Goal: Use online tool/utility: Utilize a website feature to perform a specific function

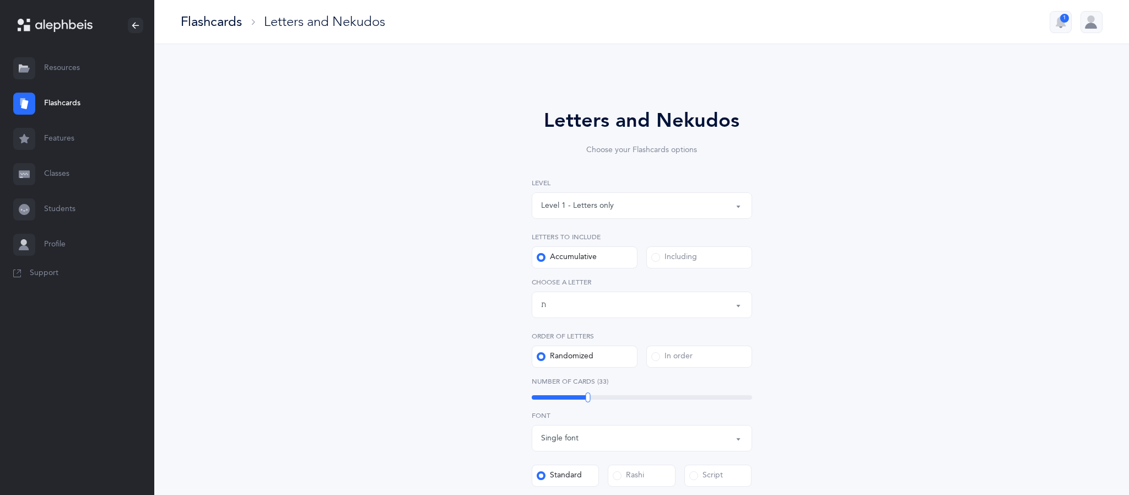
select select "27"
select select "single"
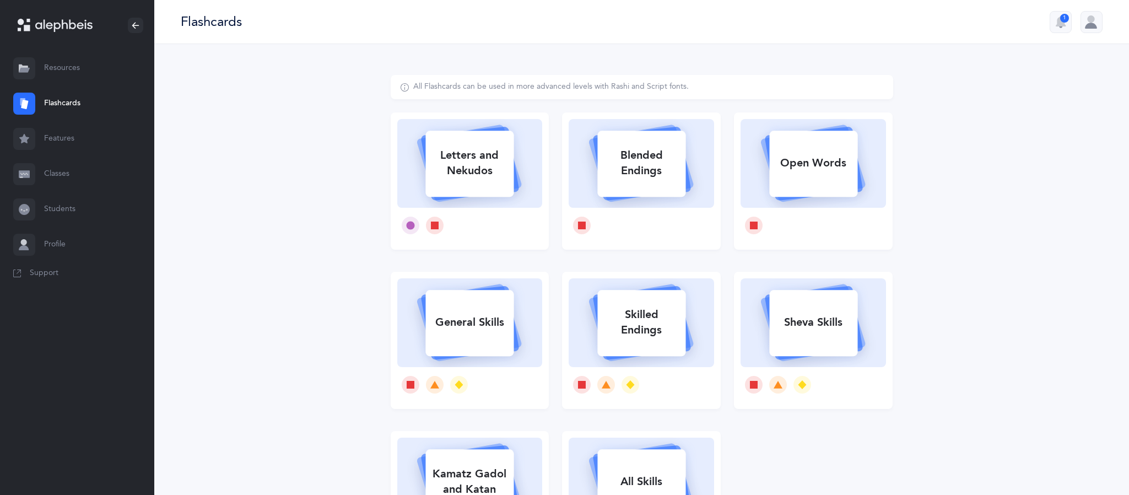
click at [475, 182] on div "Letters and Nekudos" at bounding box center [470, 163] width 88 height 44
select select "single"
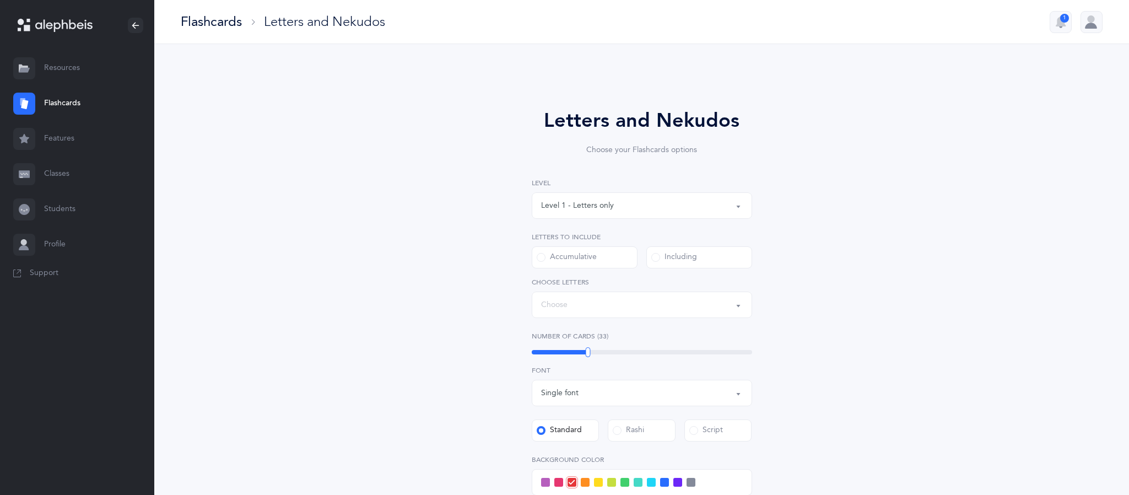
select select "27"
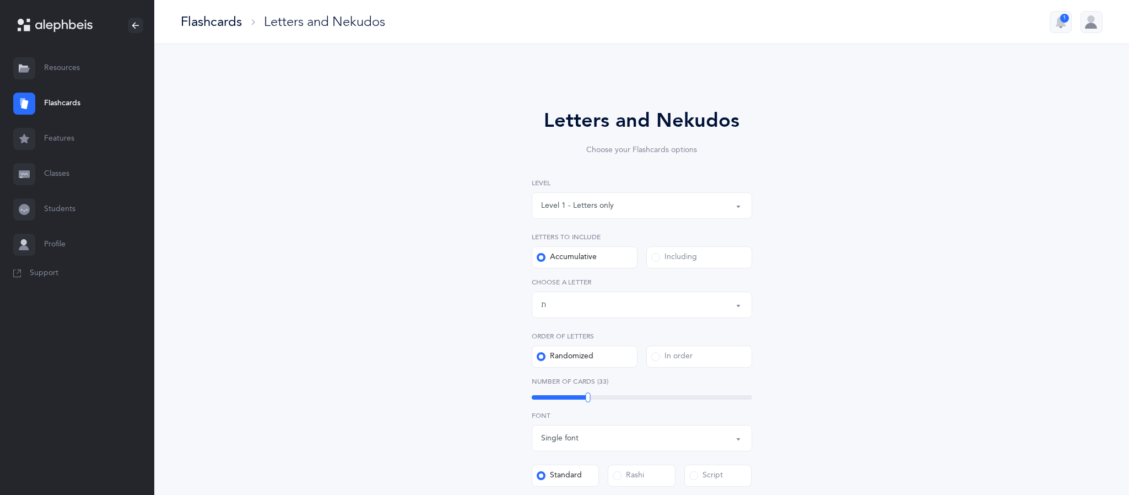
click at [609, 212] on div "Level 1 - Letters only" at bounding box center [642, 205] width 202 height 19
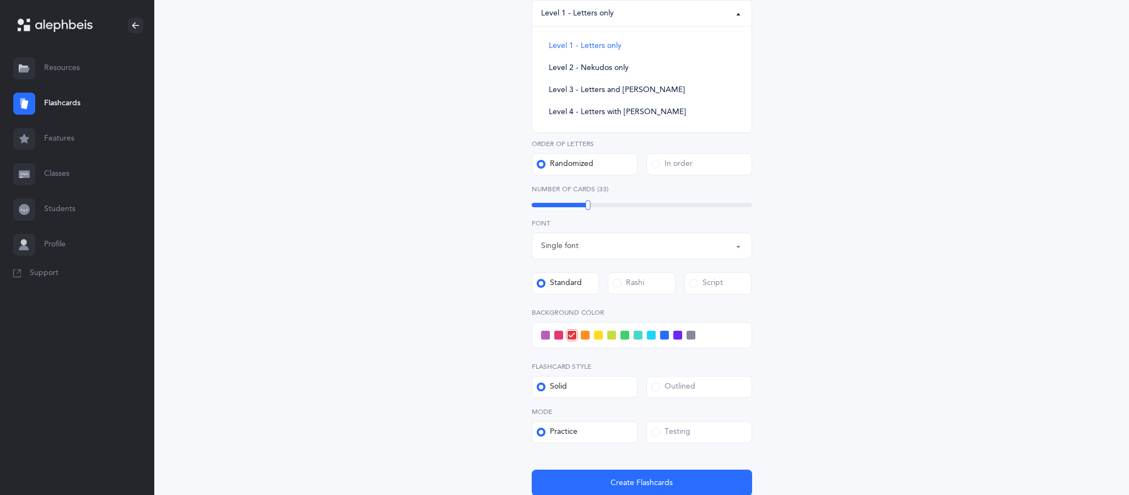
scroll to position [198, 0]
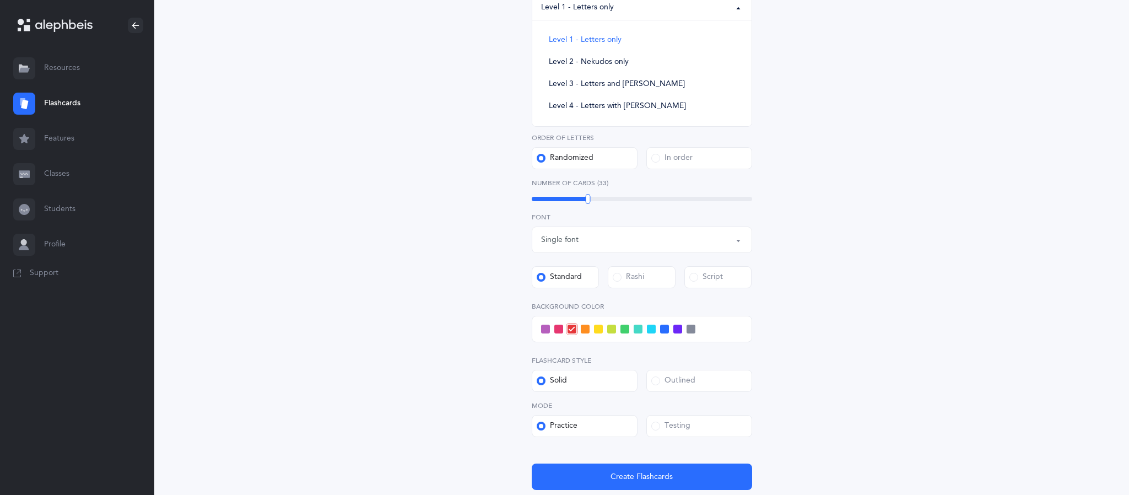
click at [665, 329] on span at bounding box center [664, 329] width 9 height 9
click at [0, 0] on input "checkbox" at bounding box center [0, 0] width 0 height 0
click at [652, 329] on span at bounding box center [651, 329] width 9 height 9
click at [0, 0] on input "checkbox" at bounding box center [0, 0] width 0 height 0
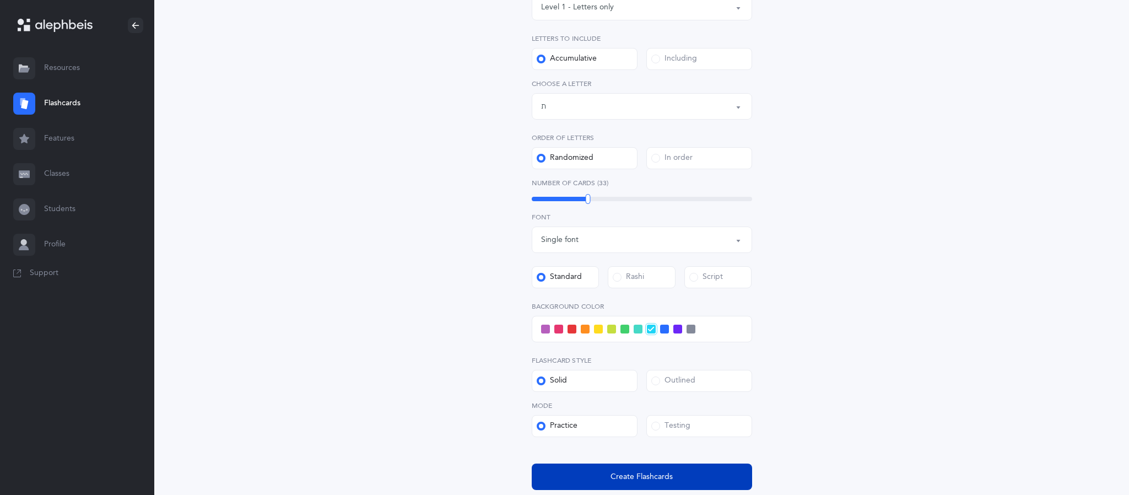
click at [655, 478] on span "Create Flashcards" at bounding box center [642, 477] width 62 height 12
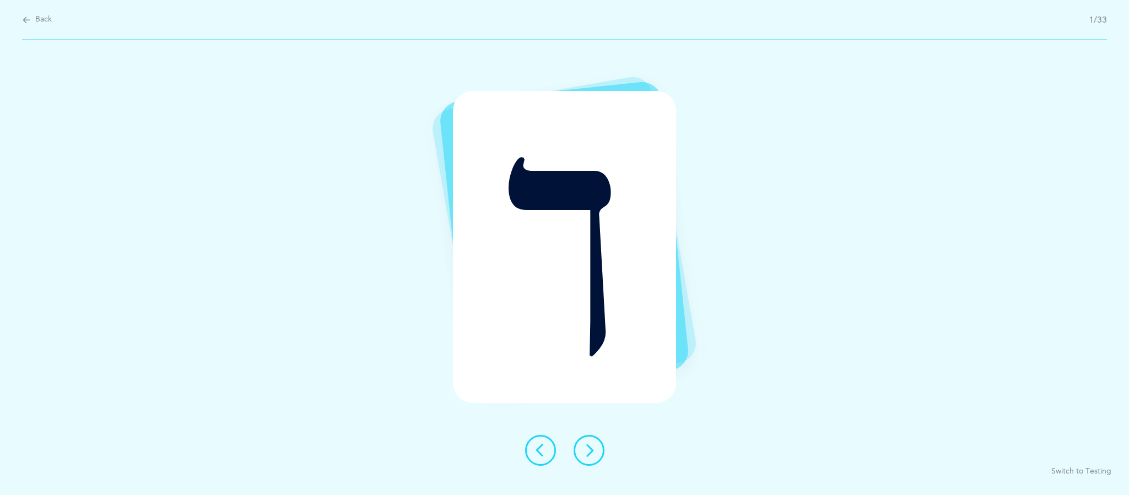
scroll to position [0, 0]
click at [604, 445] on button at bounding box center [589, 450] width 31 height 31
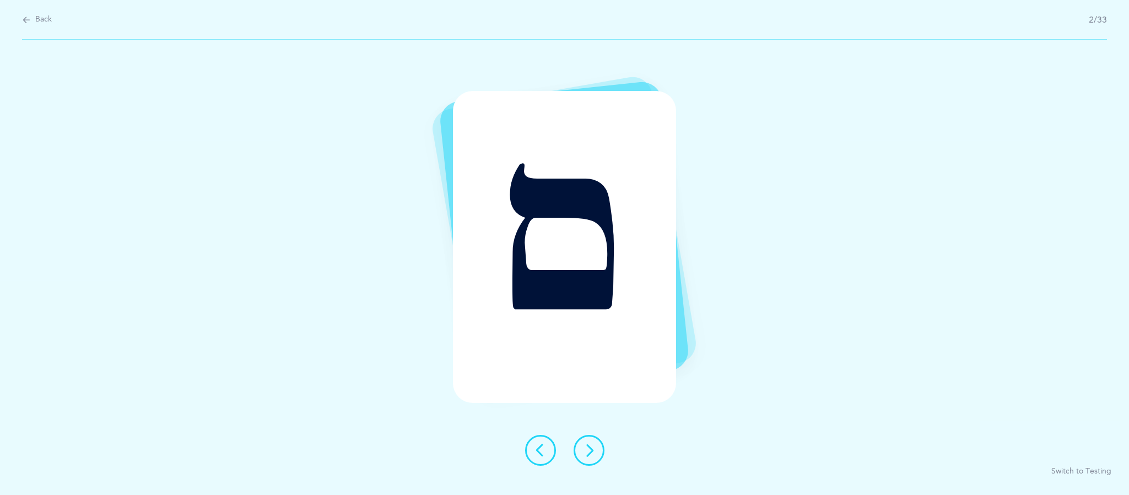
click at [599, 461] on button at bounding box center [589, 450] width 31 height 31
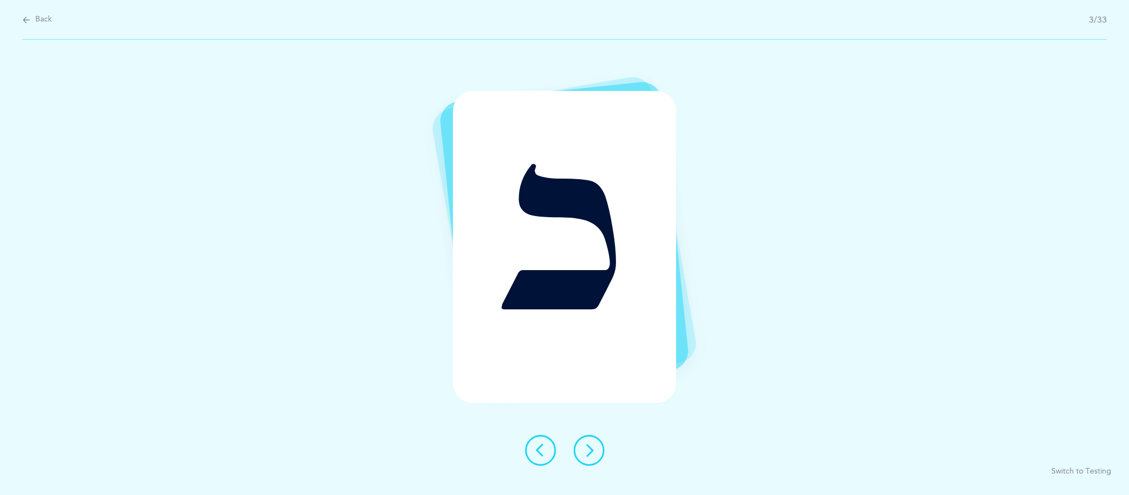
click at [598, 454] on button at bounding box center [589, 450] width 31 height 31
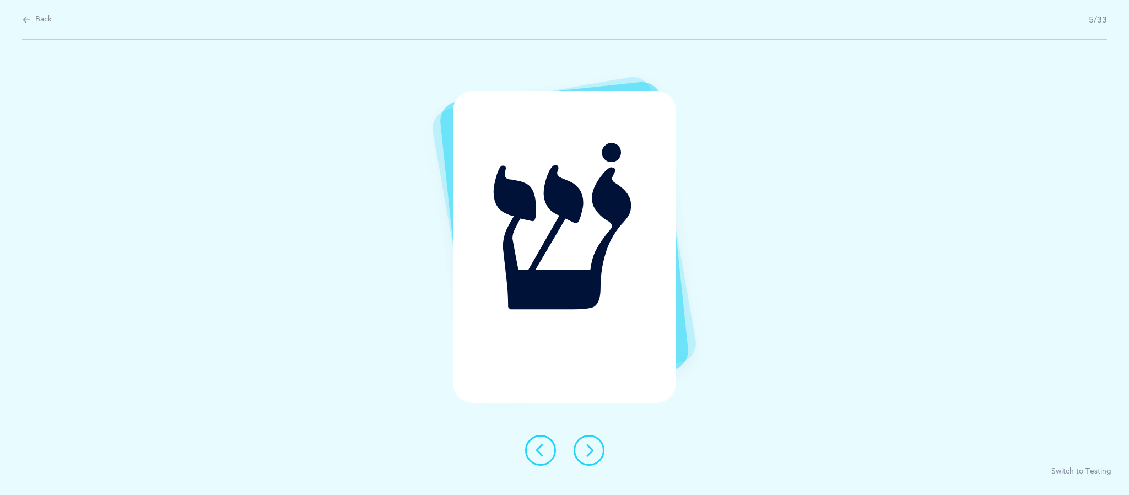
click at [604, 460] on div at bounding box center [564, 450] width 97 height 31
click at [598, 447] on button at bounding box center [589, 450] width 31 height 31
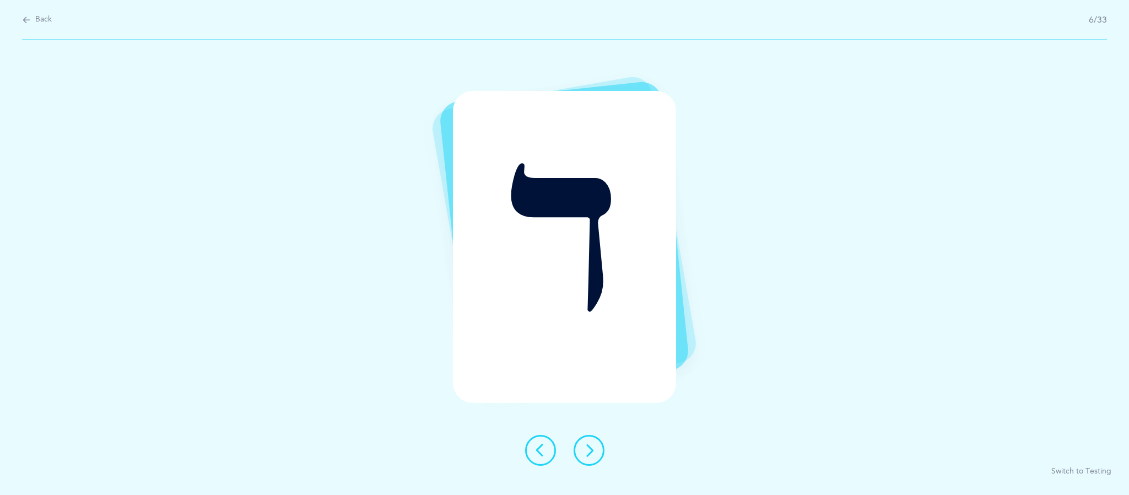
click at [589, 450] on icon at bounding box center [589, 450] width 13 height 13
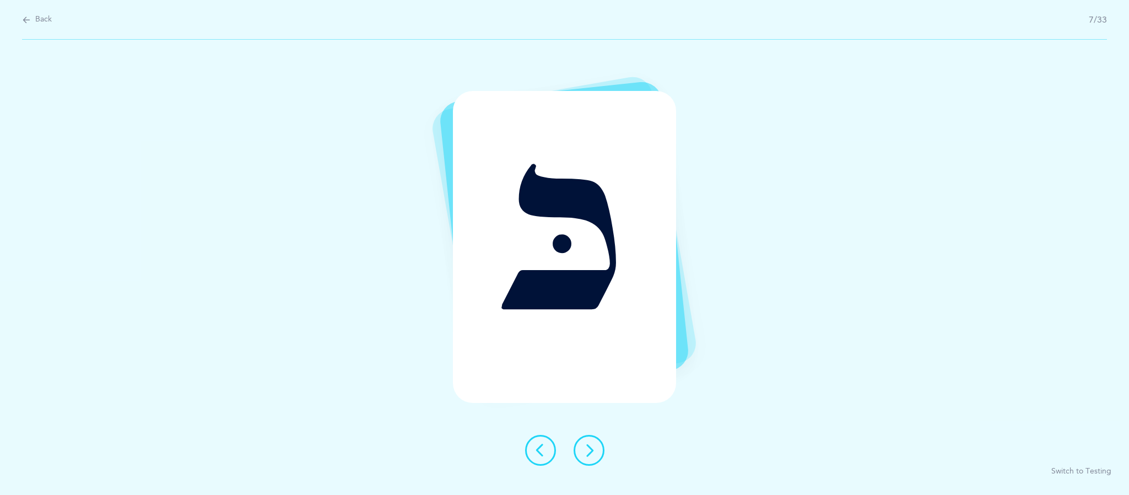
click at [602, 463] on div at bounding box center [564, 450] width 97 height 31
click at [589, 449] on icon at bounding box center [589, 450] width 13 height 13
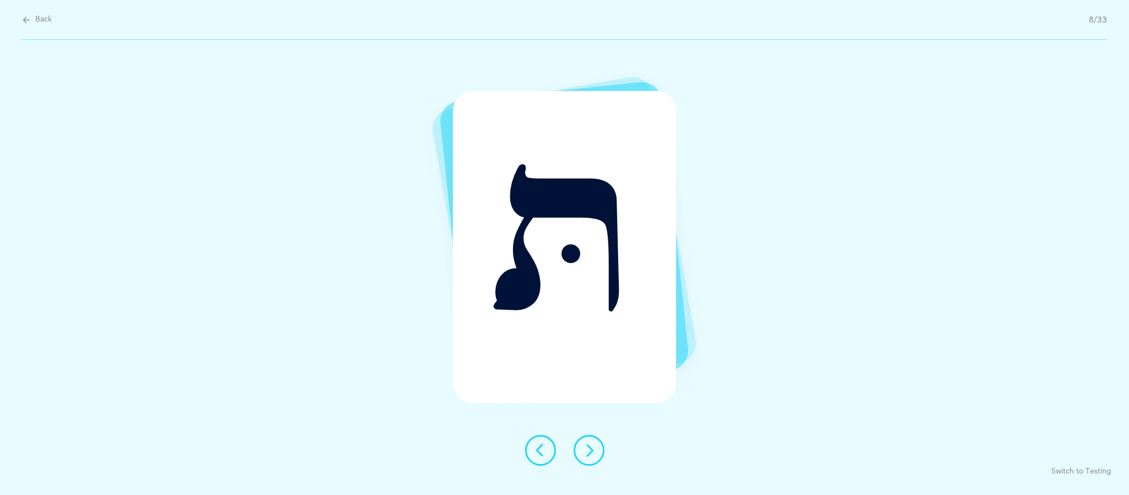
click at [617, 478] on div "תּ Switch to Testing" at bounding box center [564, 267] width 1129 height 455
click at [602, 458] on div at bounding box center [564, 450] width 97 height 31
click at [602, 452] on button at bounding box center [589, 450] width 31 height 31
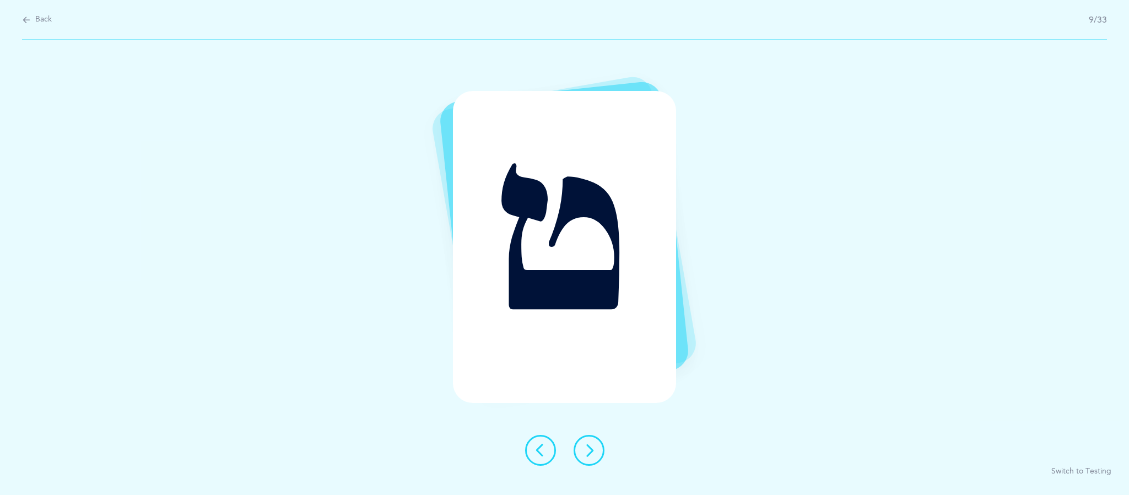
click at [591, 450] on icon at bounding box center [589, 450] width 13 height 13
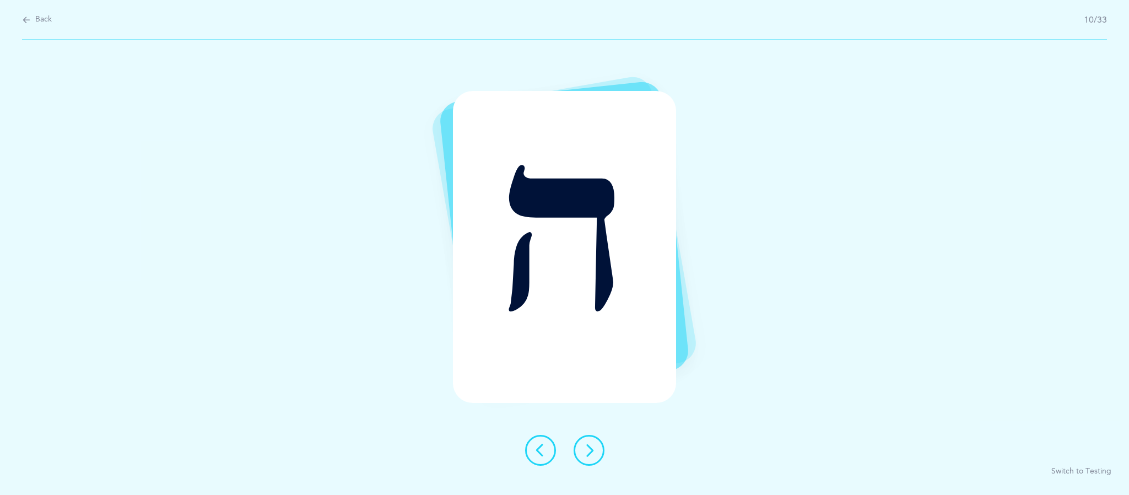
click at [600, 461] on button at bounding box center [589, 450] width 31 height 31
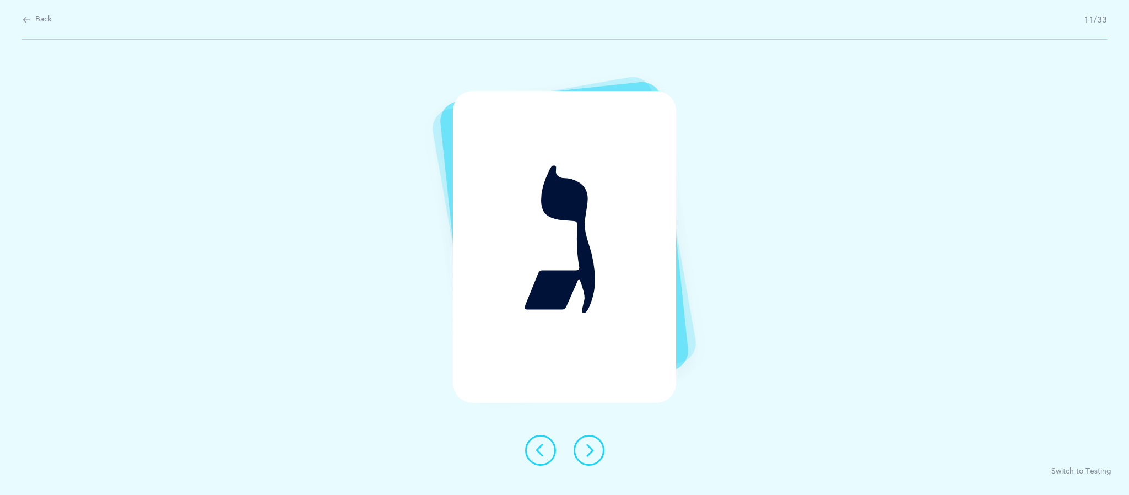
click at [601, 451] on button at bounding box center [589, 450] width 31 height 31
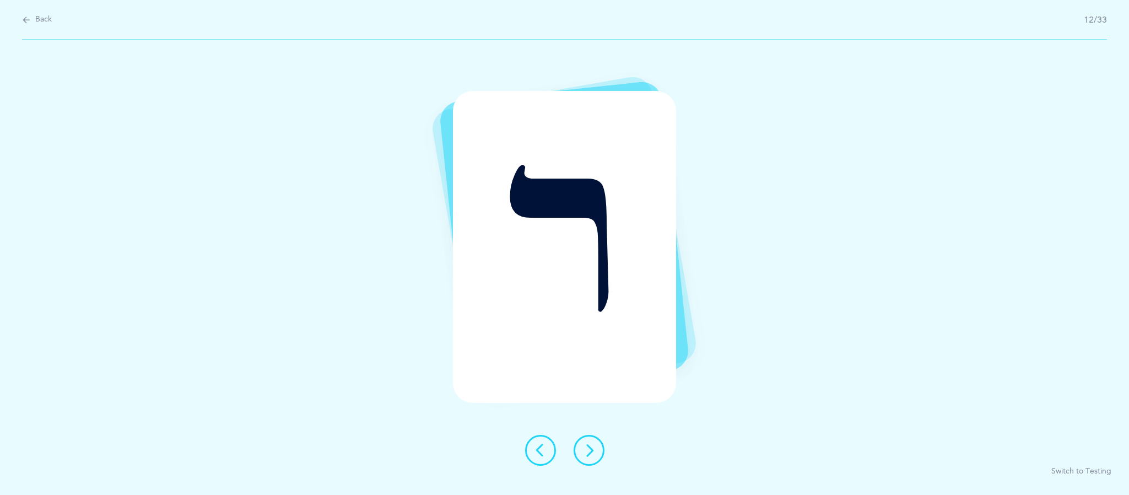
click at [596, 460] on button at bounding box center [589, 450] width 31 height 31
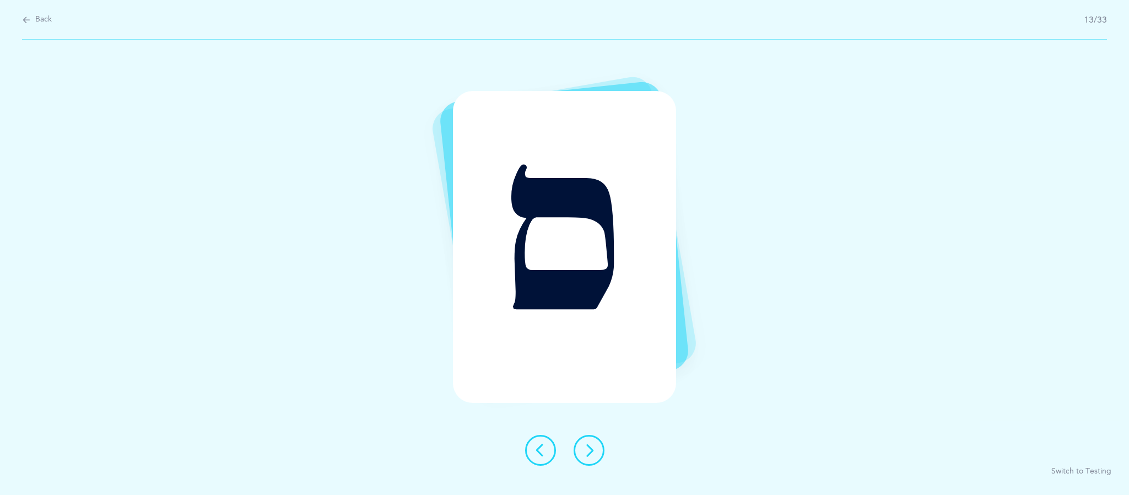
click at [591, 450] on icon at bounding box center [589, 450] width 13 height 13
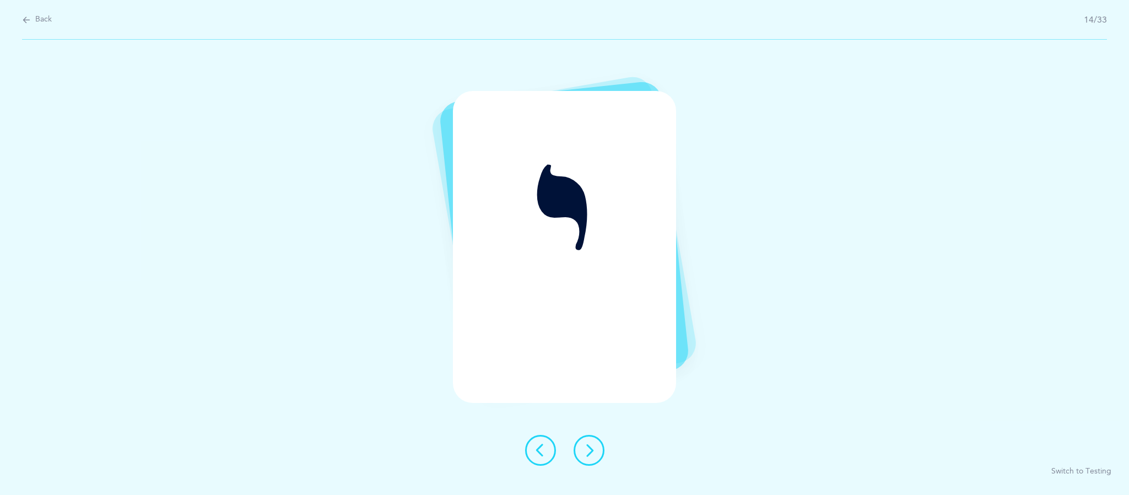
click at [587, 464] on button at bounding box center [589, 450] width 31 height 31
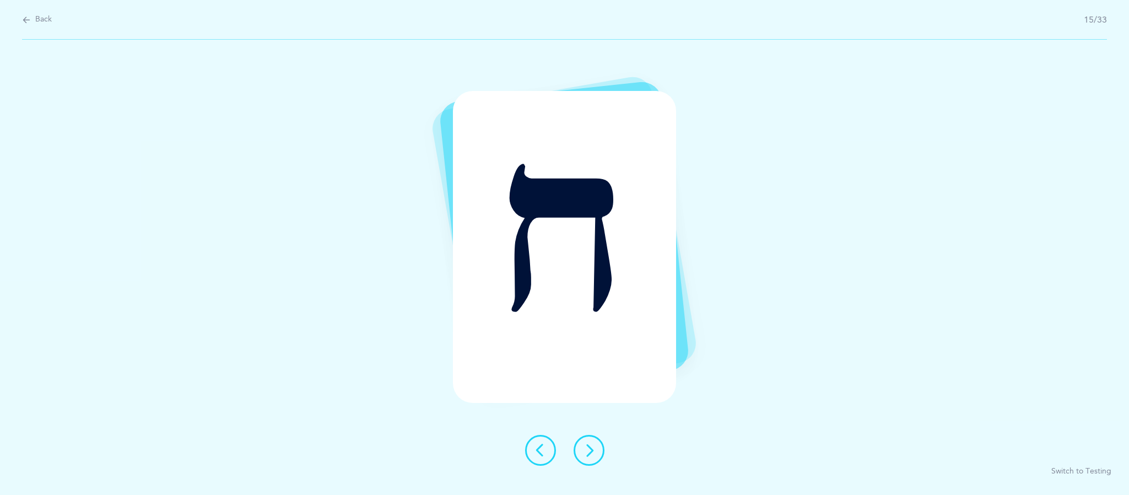
click at [599, 465] on div at bounding box center [564, 450] width 97 height 31
click at [589, 450] on icon at bounding box center [589, 450] width 13 height 13
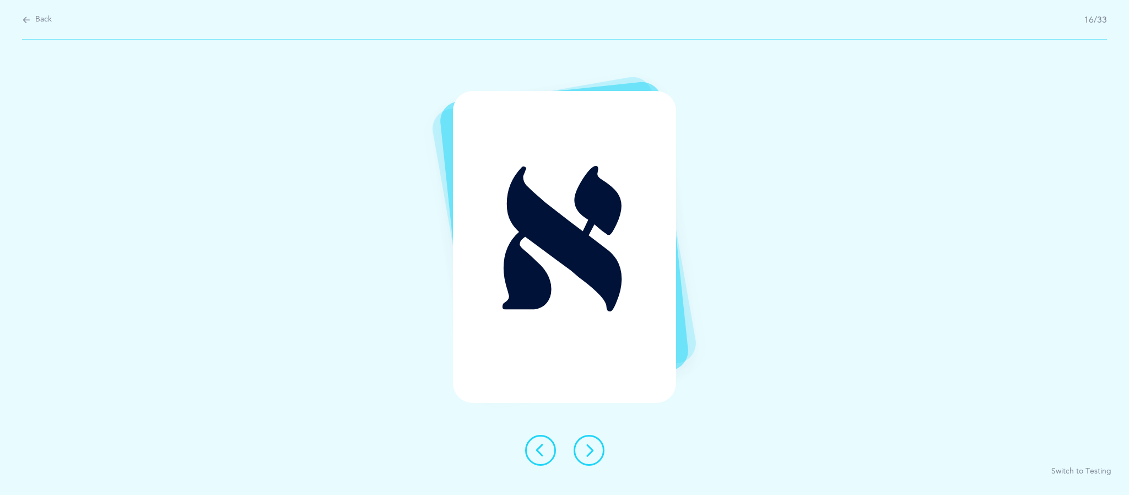
click at [604, 455] on button at bounding box center [589, 450] width 31 height 31
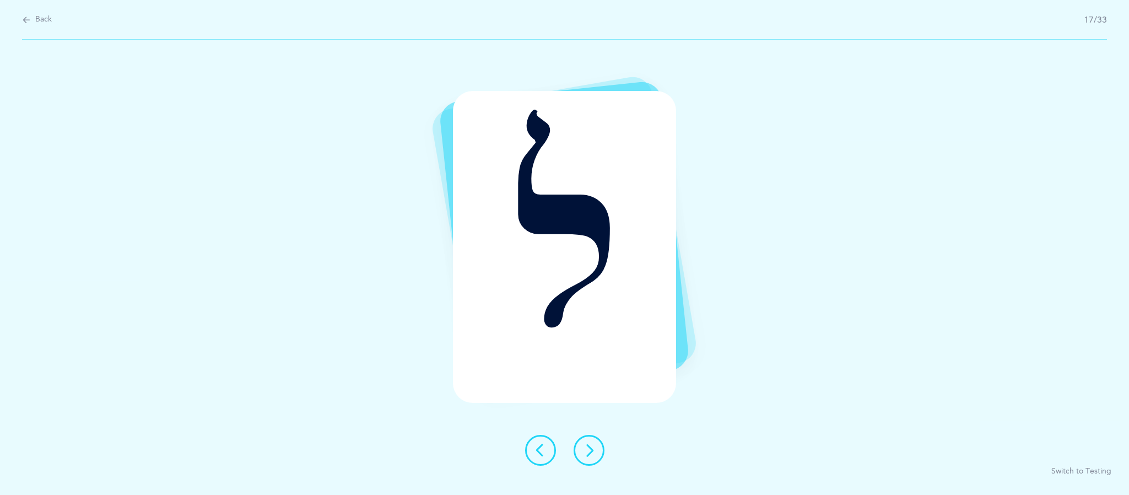
click at [590, 451] on icon at bounding box center [589, 450] width 13 height 13
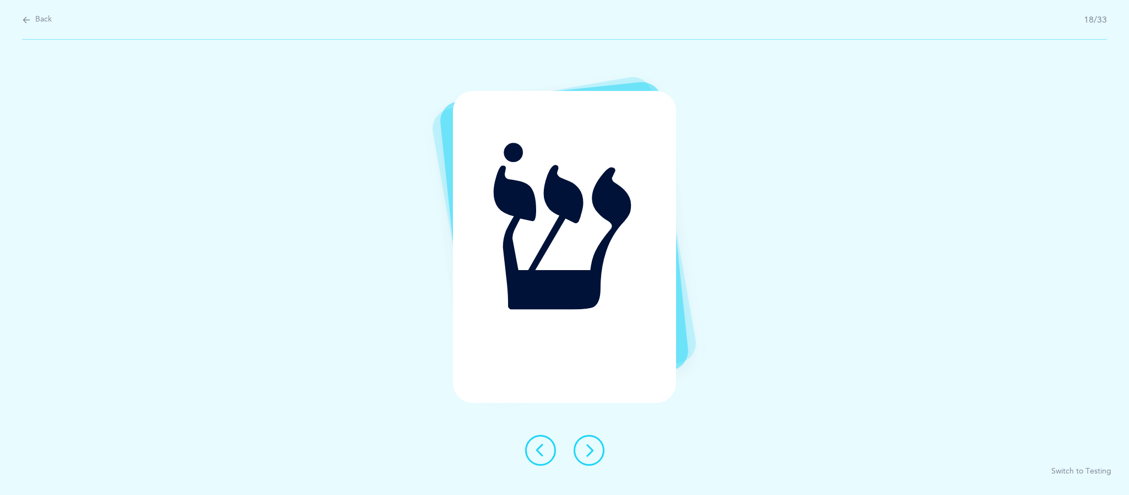
click at [599, 458] on button at bounding box center [589, 450] width 31 height 31
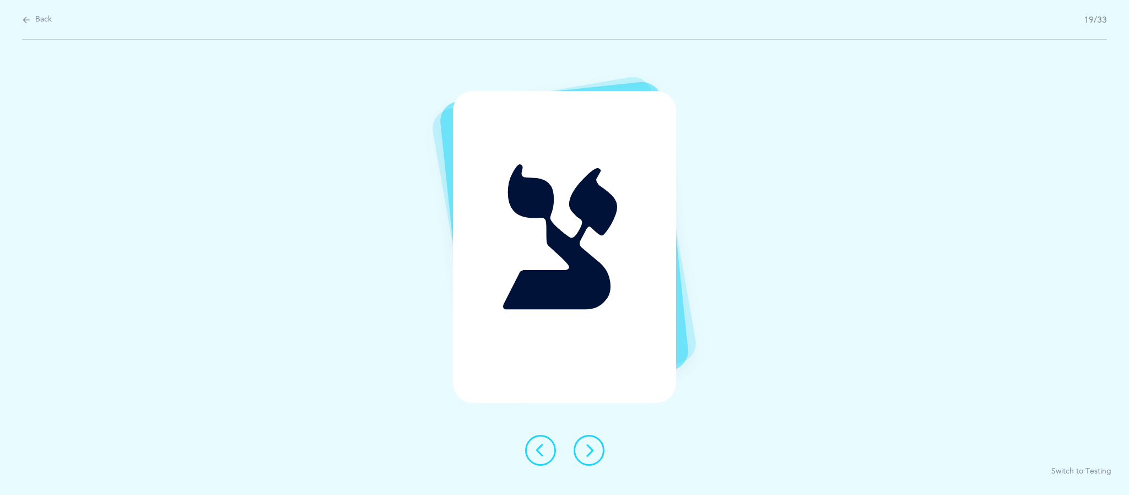
click at [599, 456] on button at bounding box center [589, 450] width 31 height 31
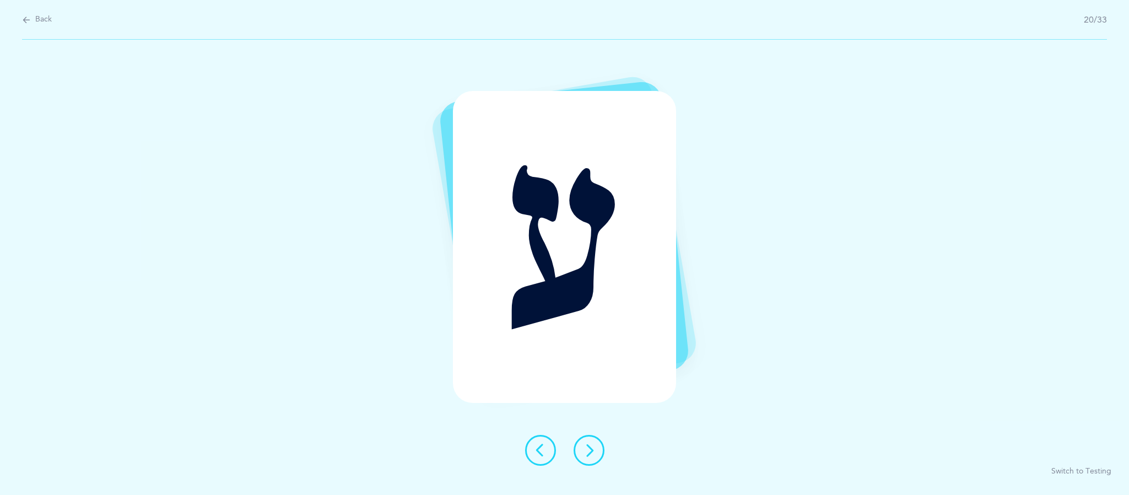
click at [604, 454] on button at bounding box center [589, 450] width 31 height 31
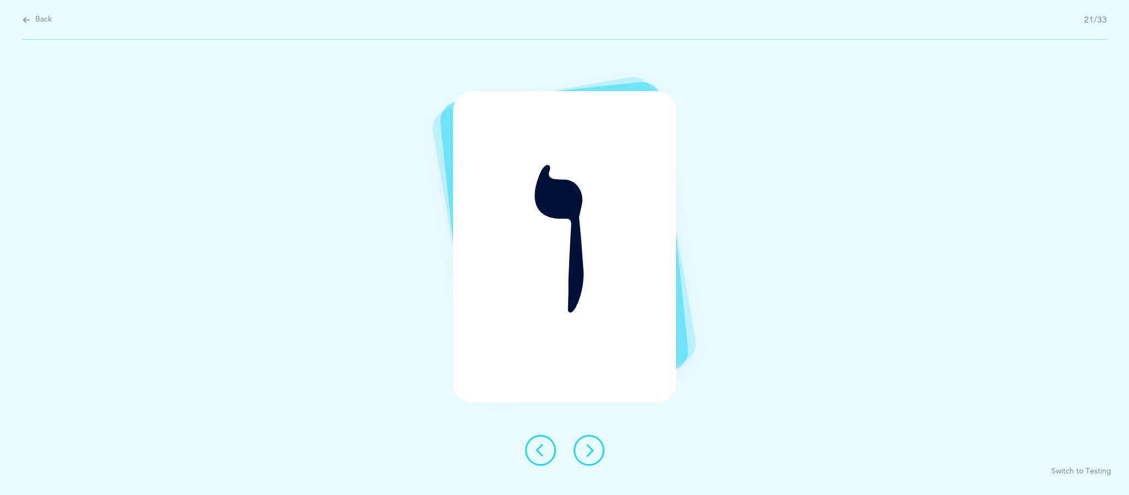
click at [602, 450] on button at bounding box center [589, 450] width 31 height 31
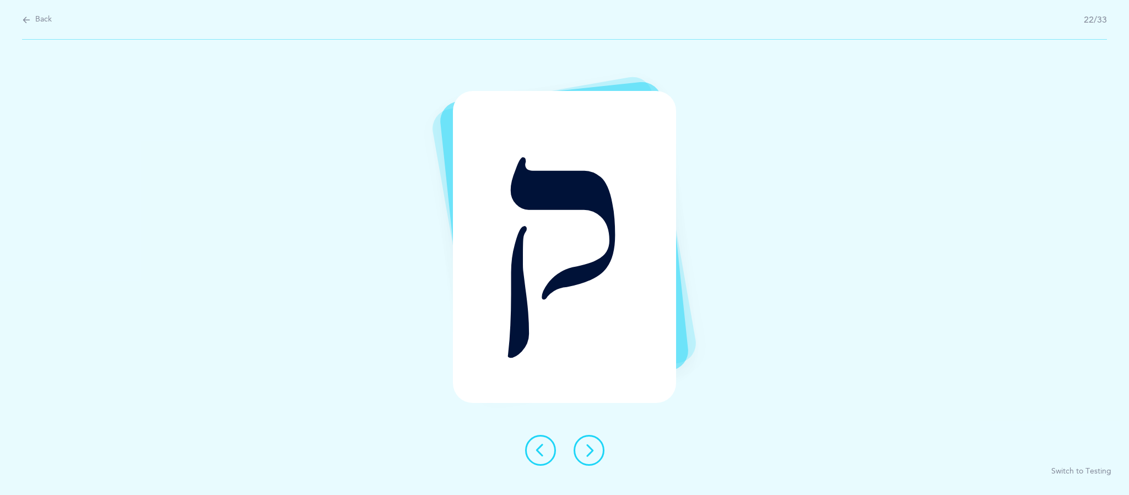
click at [598, 463] on button at bounding box center [589, 450] width 31 height 31
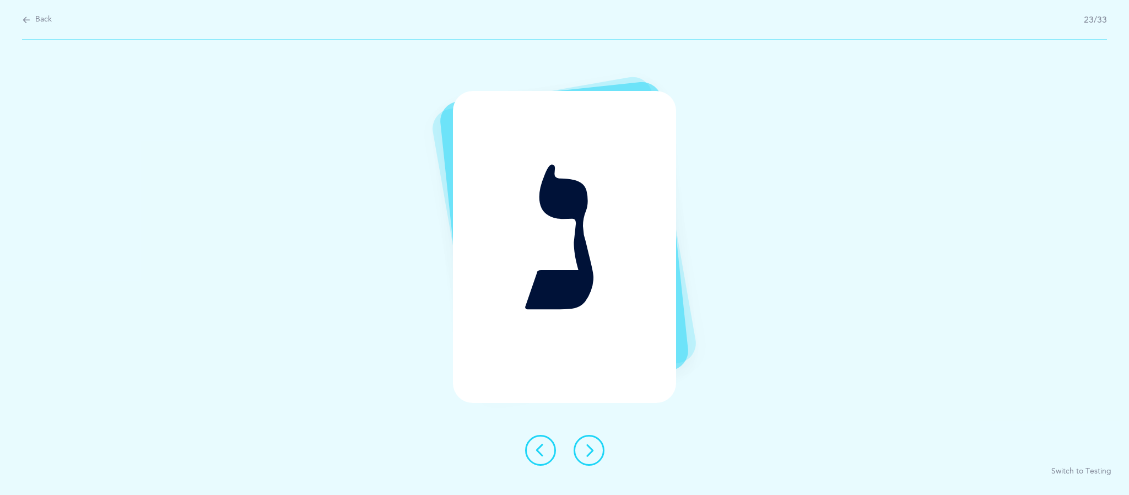
click at [590, 450] on icon at bounding box center [589, 450] width 13 height 13
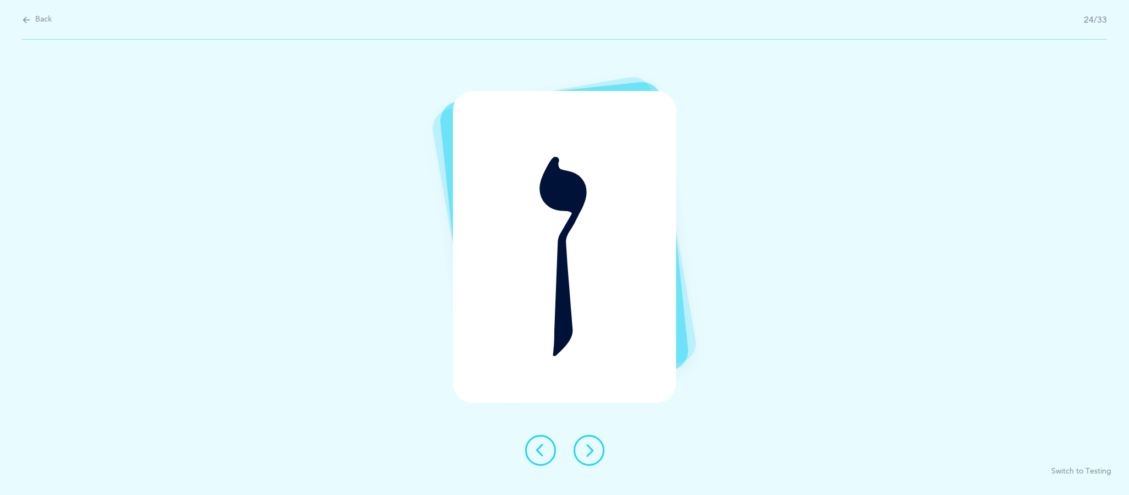
click at [594, 456] on icon at bounding box center [589, 450] width 13 height 13
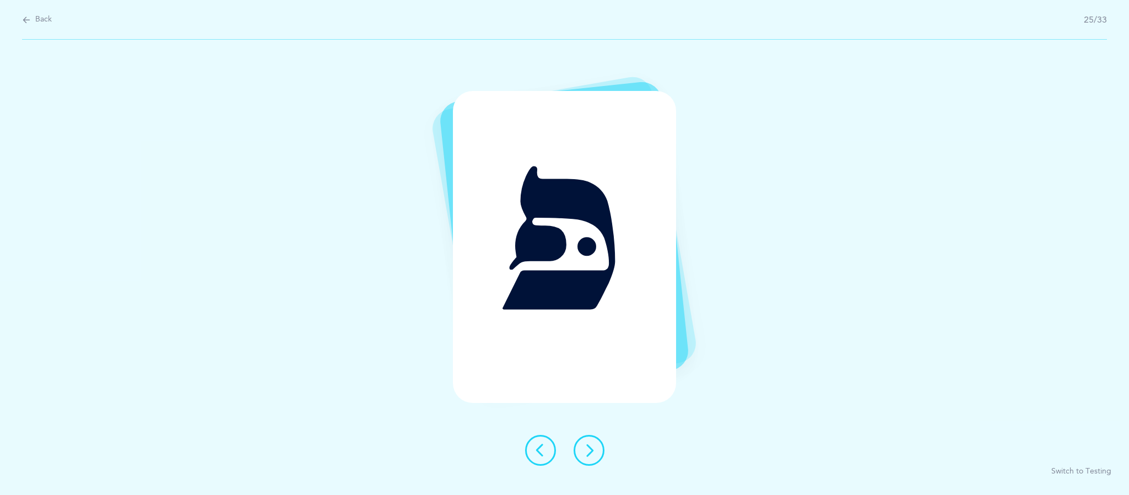
click at [591, 449] on icon at bounding box center [589, 450] width 13 height 13
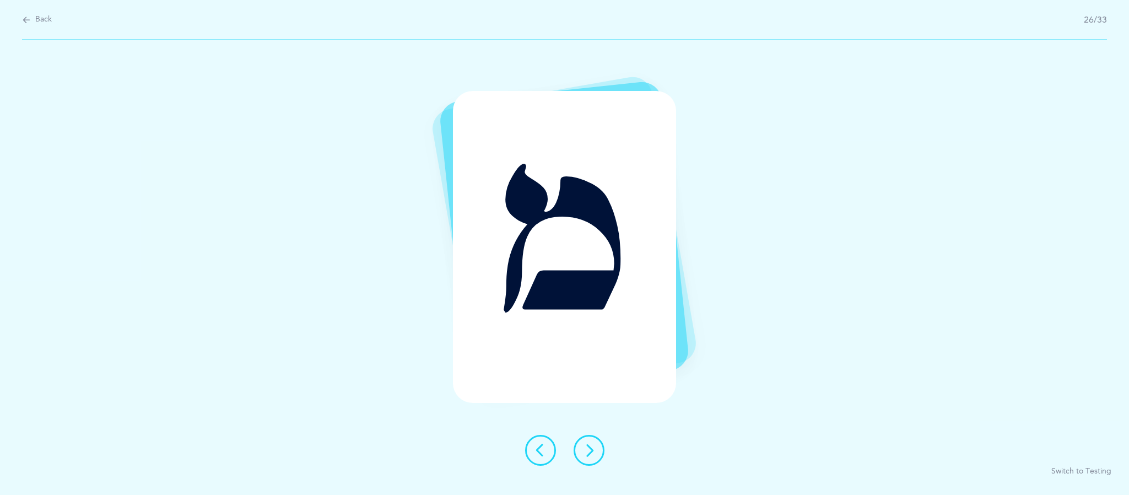
click at [589, 450] on icon at bounding box center [589, 450] width 13 height 13
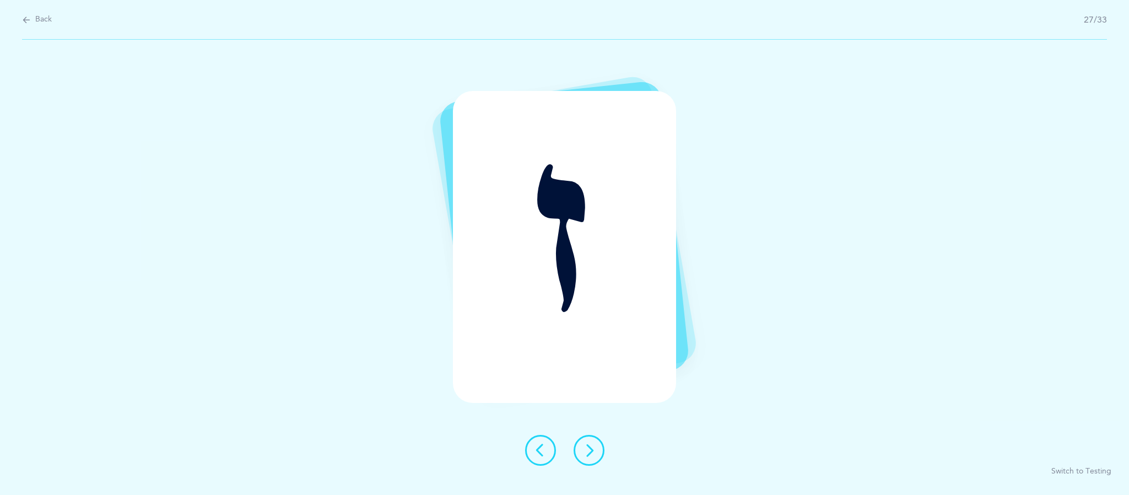
click at [602, 460] on div at bounding box center [564, 450] width 97 height 31
click at [594, 454] on icon at bounding box center [589, 450] width 13 height 13
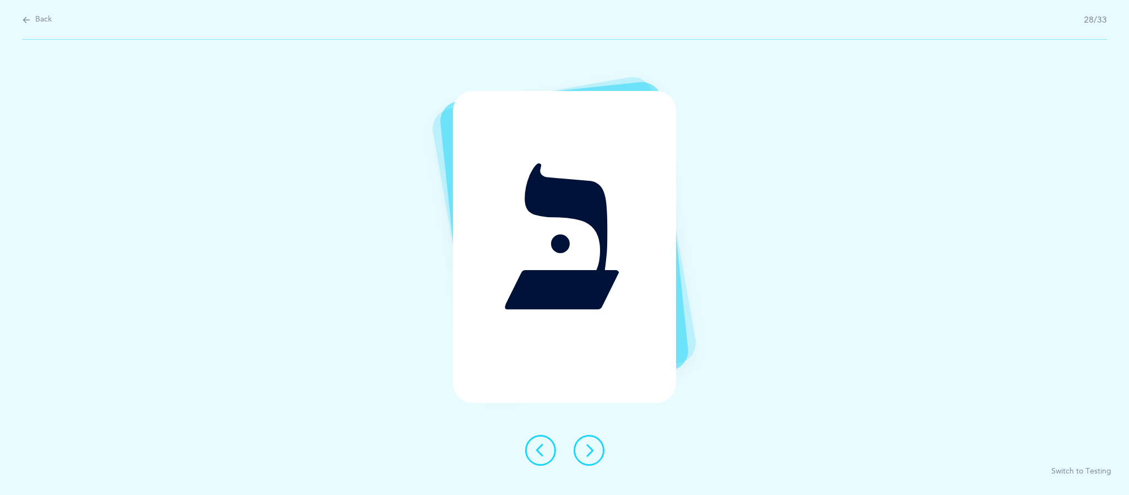
click at [602, 457] on button at bounding box center [589, 450] width 31 height 31
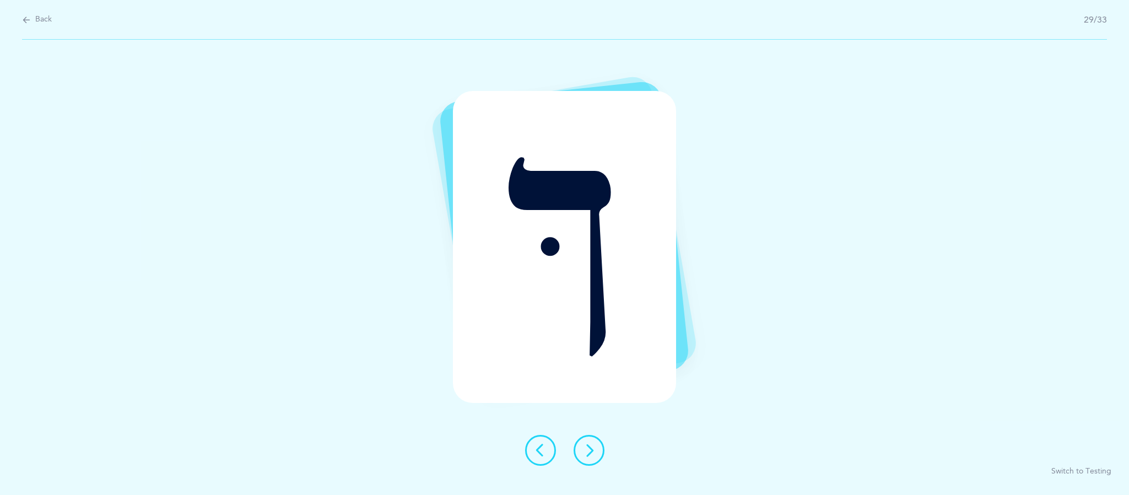
click at [604, 460] on div at bounding box center [564, 450] width 97 height 31
click at [589, 450] on icon at bounding box center [589, 450] width 13 height 13
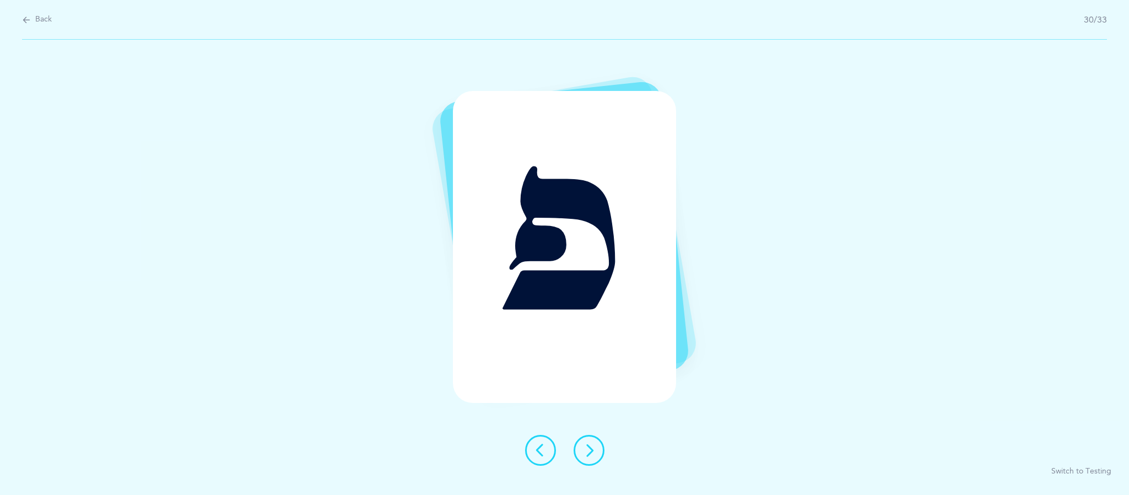
click at [590, 450] on icon at bounding box center [589, 450] width 13 height 13
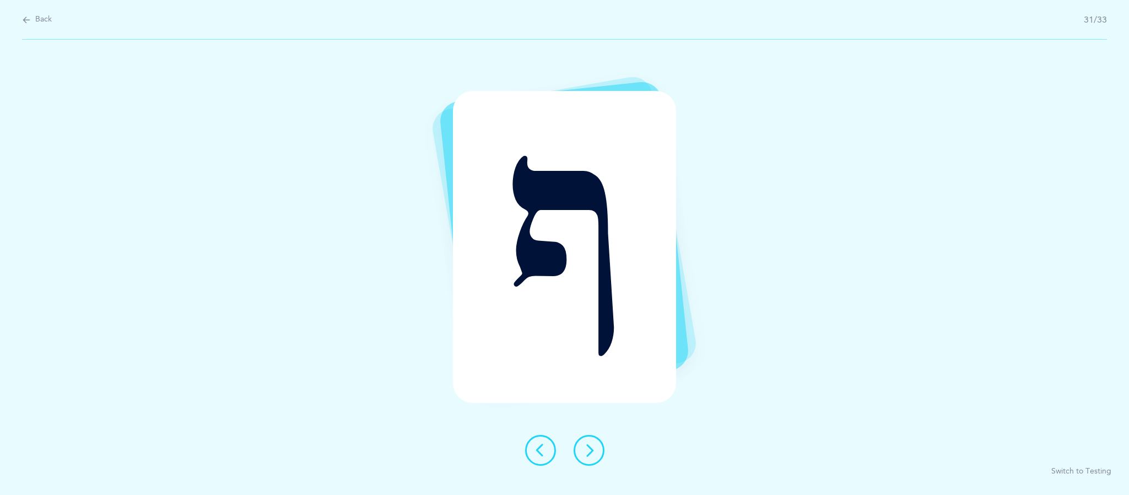
click at [590, 451] on icon at bounding box center [589, 450] width 13 height 13
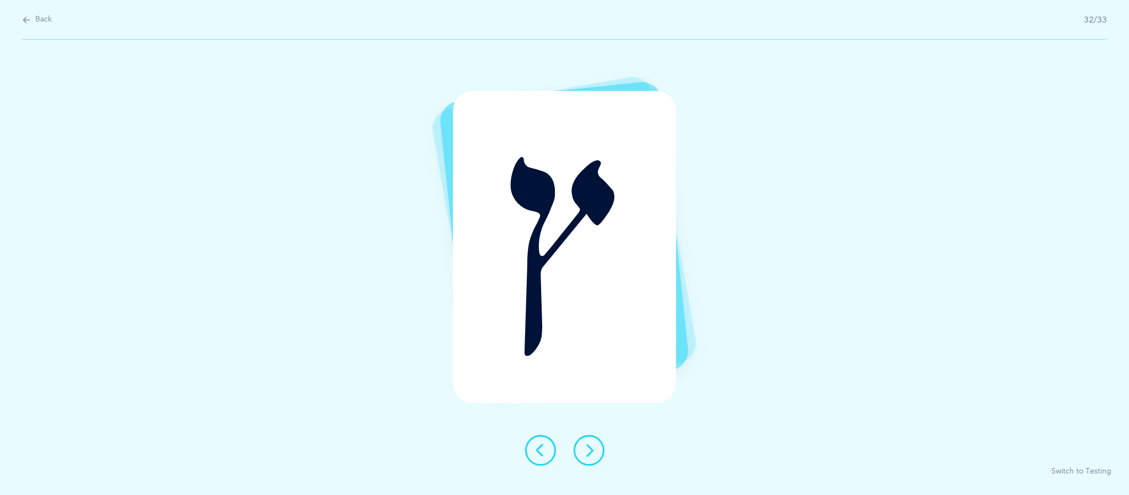
click at [589, 450] on icon at bounding box center [589, 450] width 13 height 13
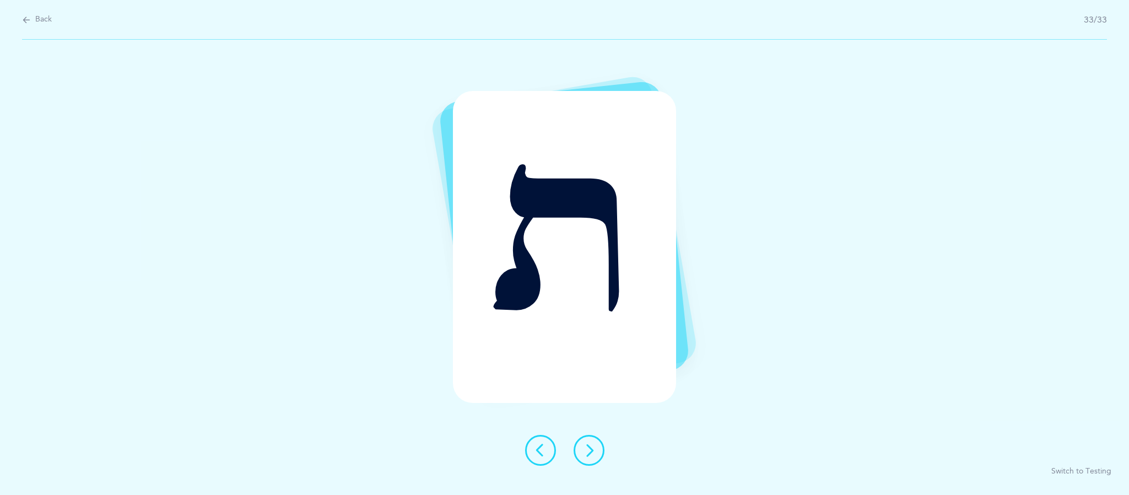
click at [602, 461] on div at bounding box center [564, 450] width 97 height 31
click at [591, 450] on icon at bounding box center [589, 450] width 13 height 13
